Goal: Find specific page/section: Find specific page/section

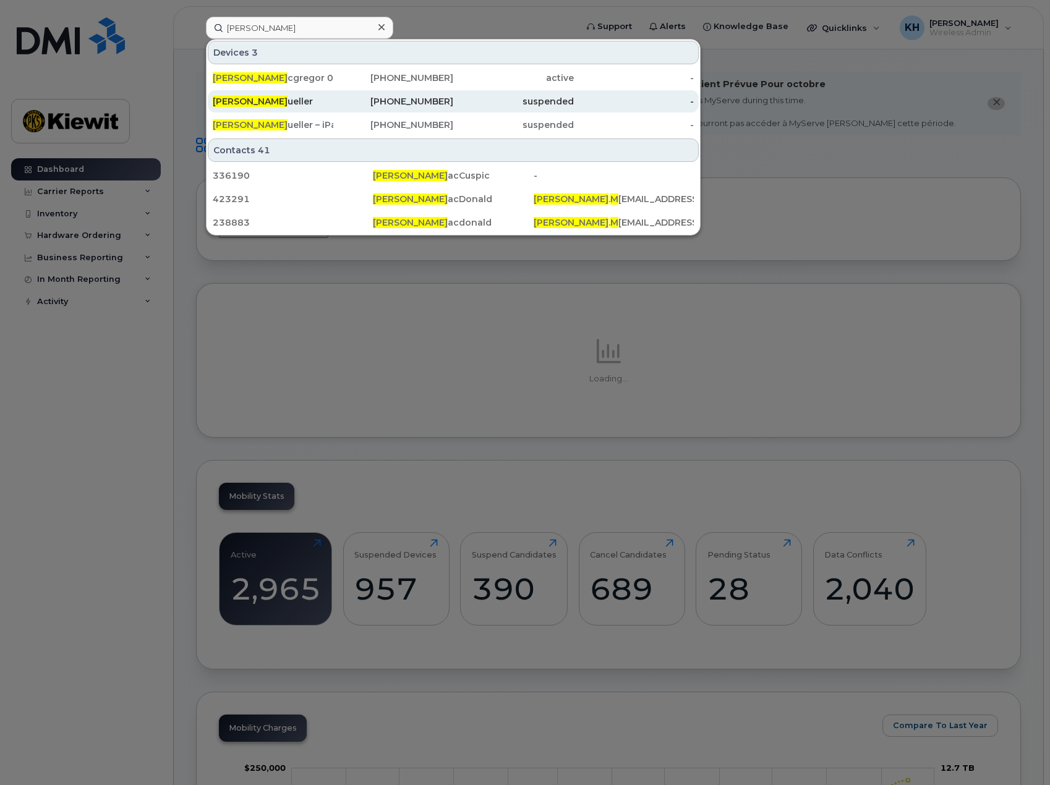
type input "colin m"
click at [237, 102] on span "Colin M" at bounding box center [250, 101] width 75 height 11
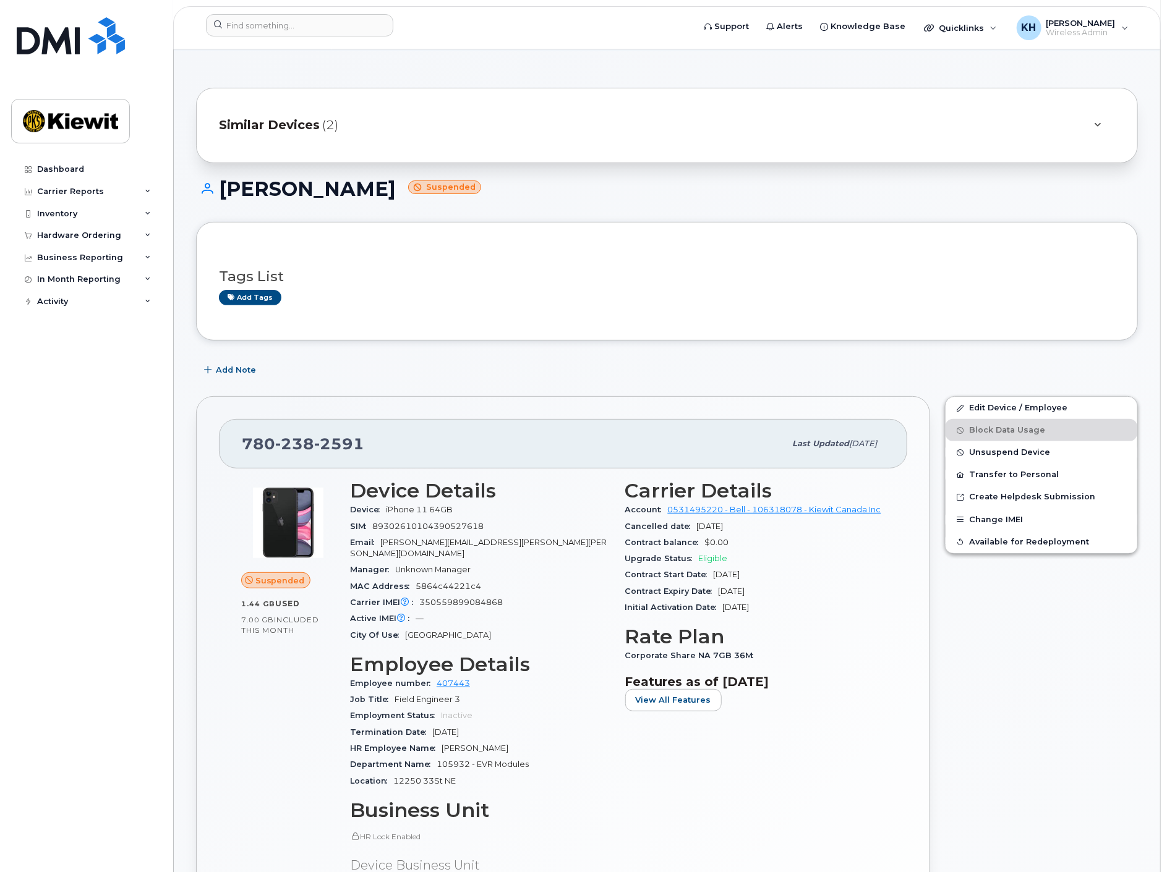
scroll to position [63, 0]
click at [266, 28] on input at bounding box center [299, 25] width 187 height 22
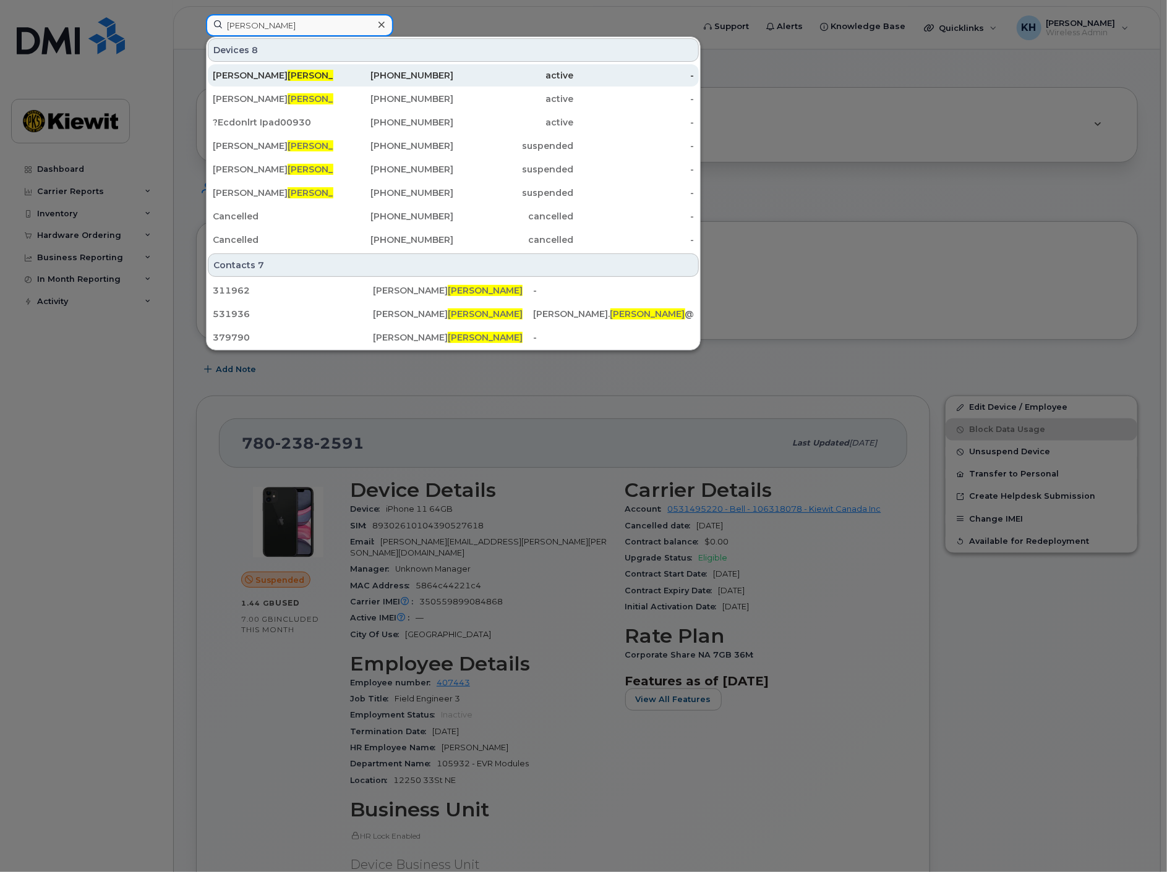
type input "[PERSON_NAME]"
click at [288, 72] on span "[PERSON_NAME]" at bounding box center [325, 75] width 75 height 11
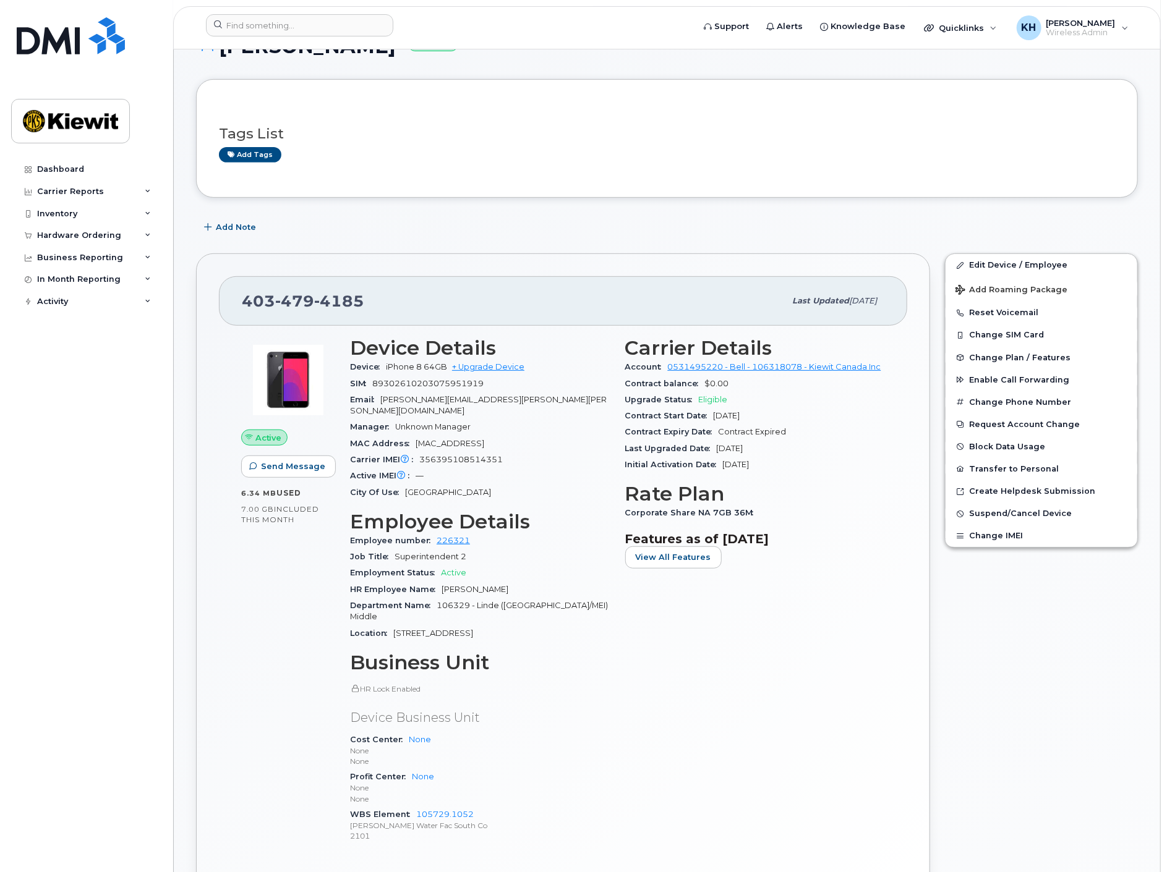
scroll to position [206, 0]
